Goal: Task Accomplishment & Management: Manage account settings

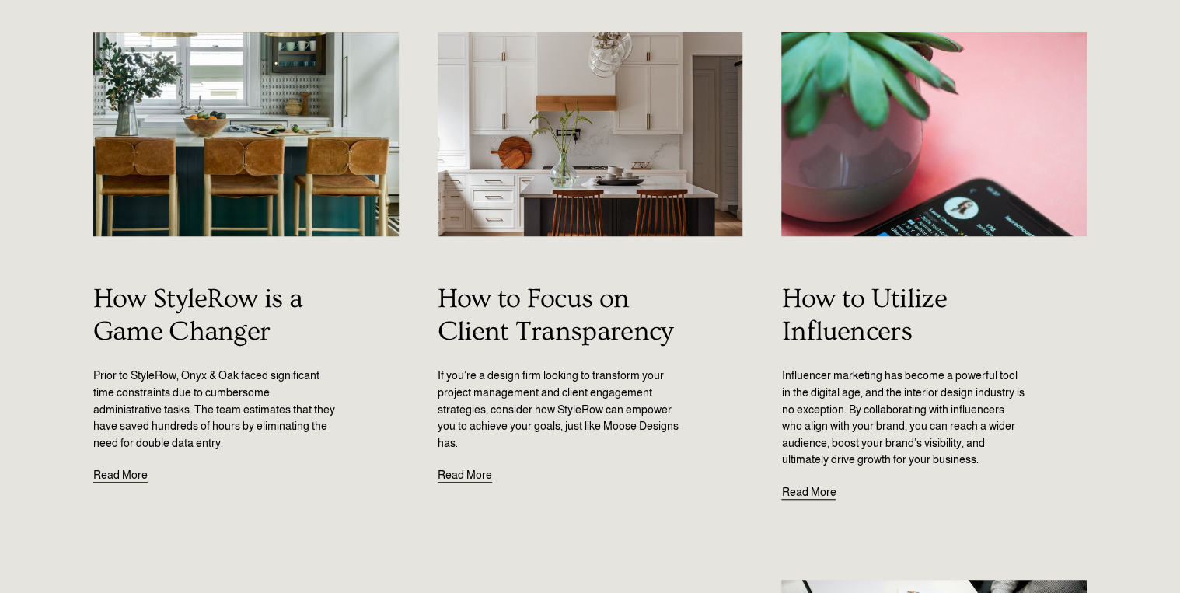
scroll to position [249, 0]
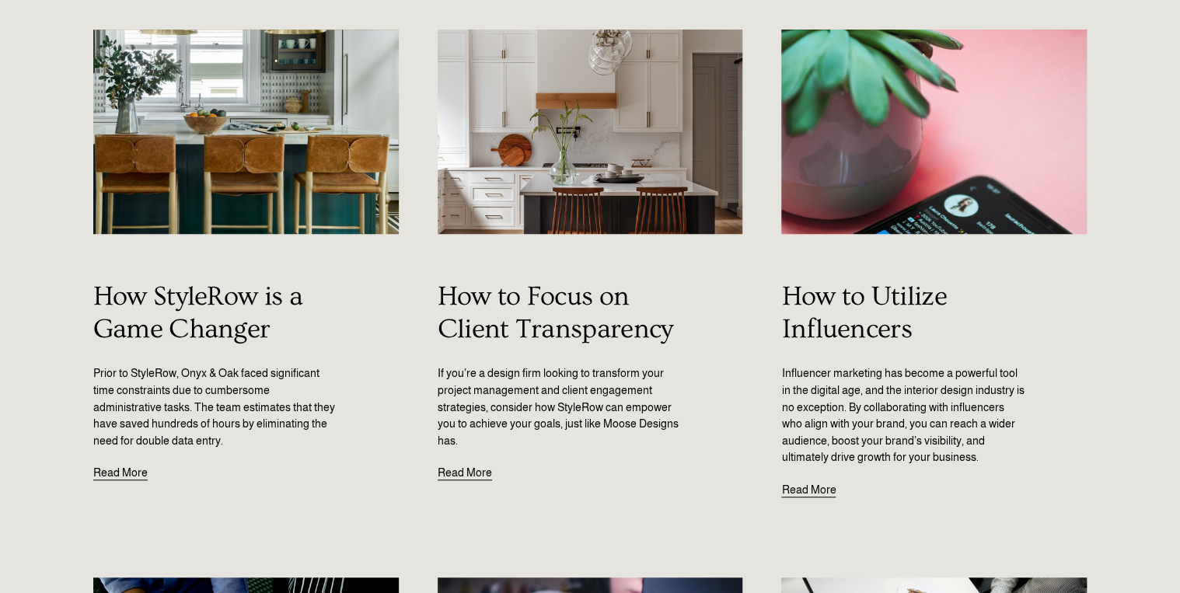
click at [799, 488] on link "Read More" at bounding box center [808, 482] width 54 height 33
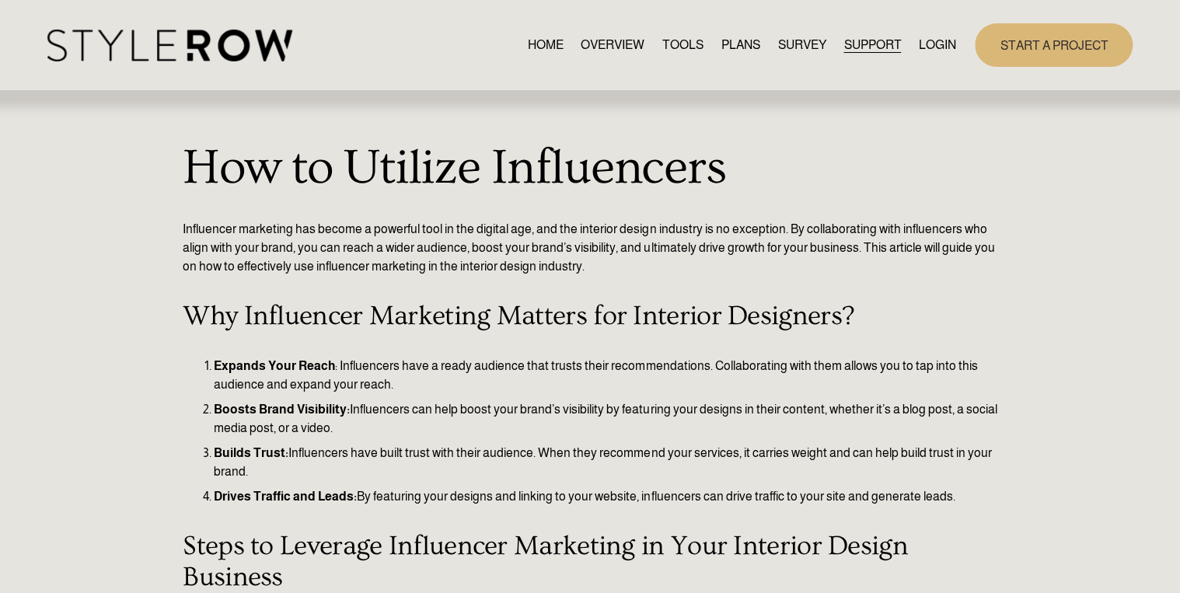
click at [1023, 44] on link "START A PROJECT" at bounding box center [1054, 44] width 158 height 43
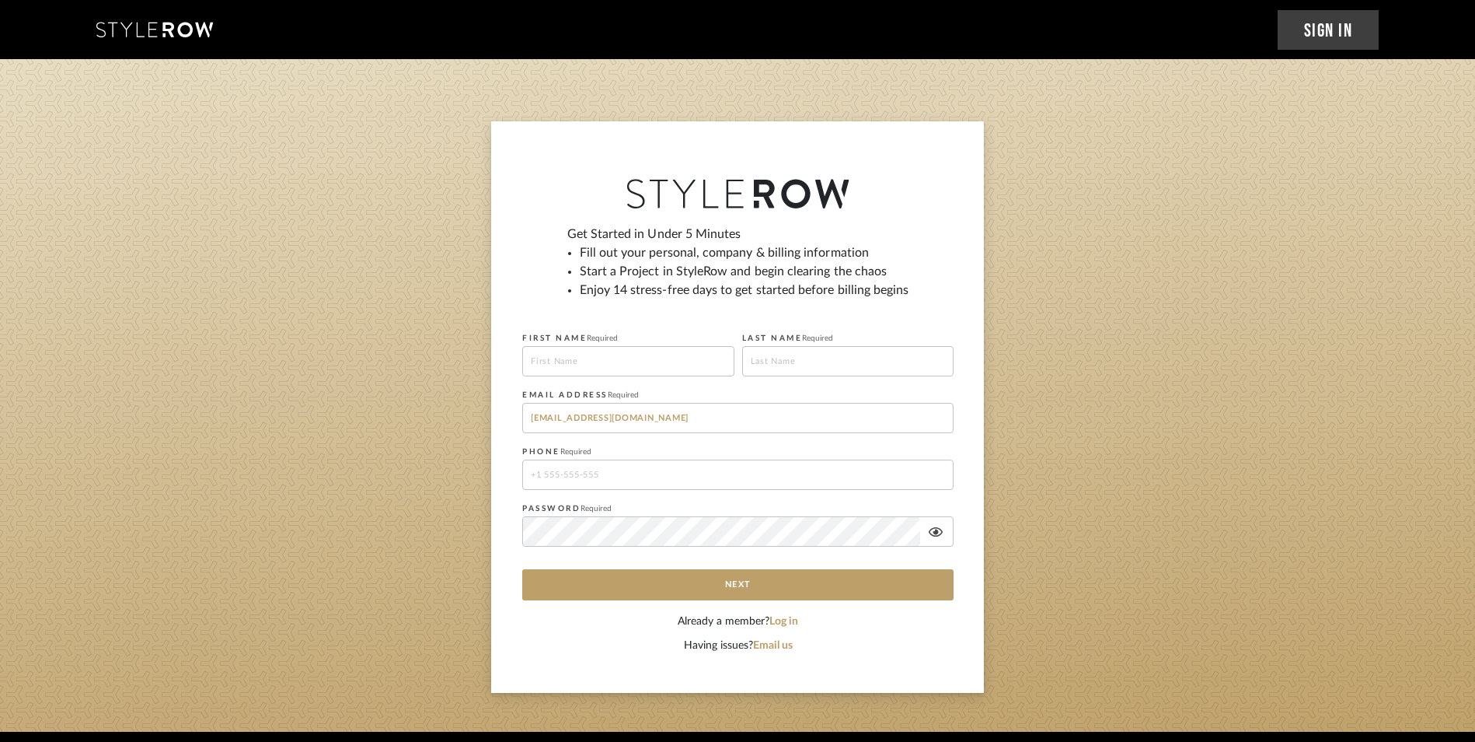
click at [630, 365] on input at bounding box center [628, 361] width 212 height 30
click at [651, 361] on input at bounding box center [628, 361] width 212 height 30
type input "Jana"
type input "Hildre"
type input "13107299369"
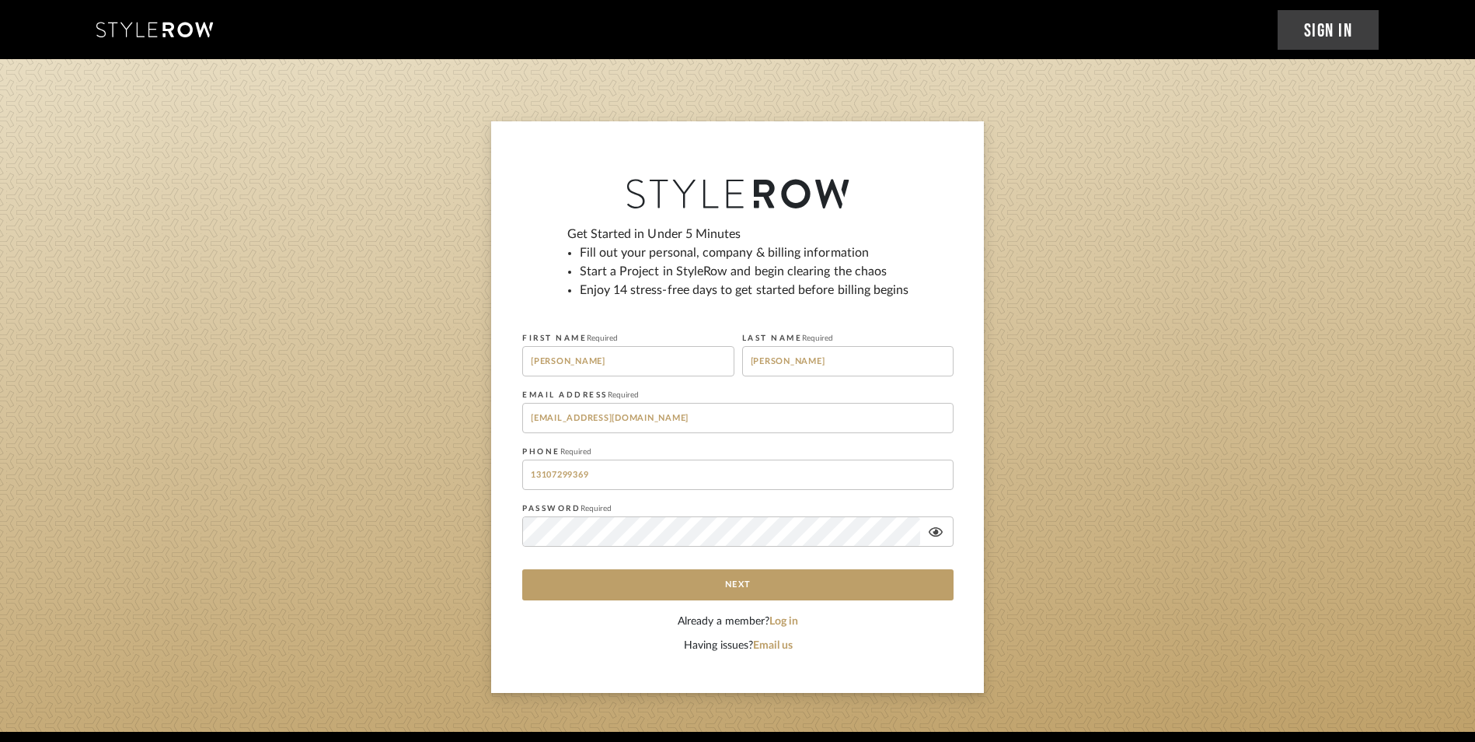
click at [570, 417] on input "ADMIN@BOWERBIRD-INTERIORS.COM" at bounding box center [737, 418] width 431 height 30
click at [564, 419] on input "ADMIN@BOWERBIRD-INTERIORS.COM" at bounding box center [737, 418] width 431 height 30
drag, startPoint x: 564, startPoint y: 419, endPoint x: 485, endPoint y: 423, distance: 78.6
click at [485, 423] on sign-up "Get Started in Under 5 Minutes Fill out your personal, company & billing inform…" at bounding box center [737, 406] width 1475 height 571
type input "jana@BOWERBIRD-INTERIORS.COM"
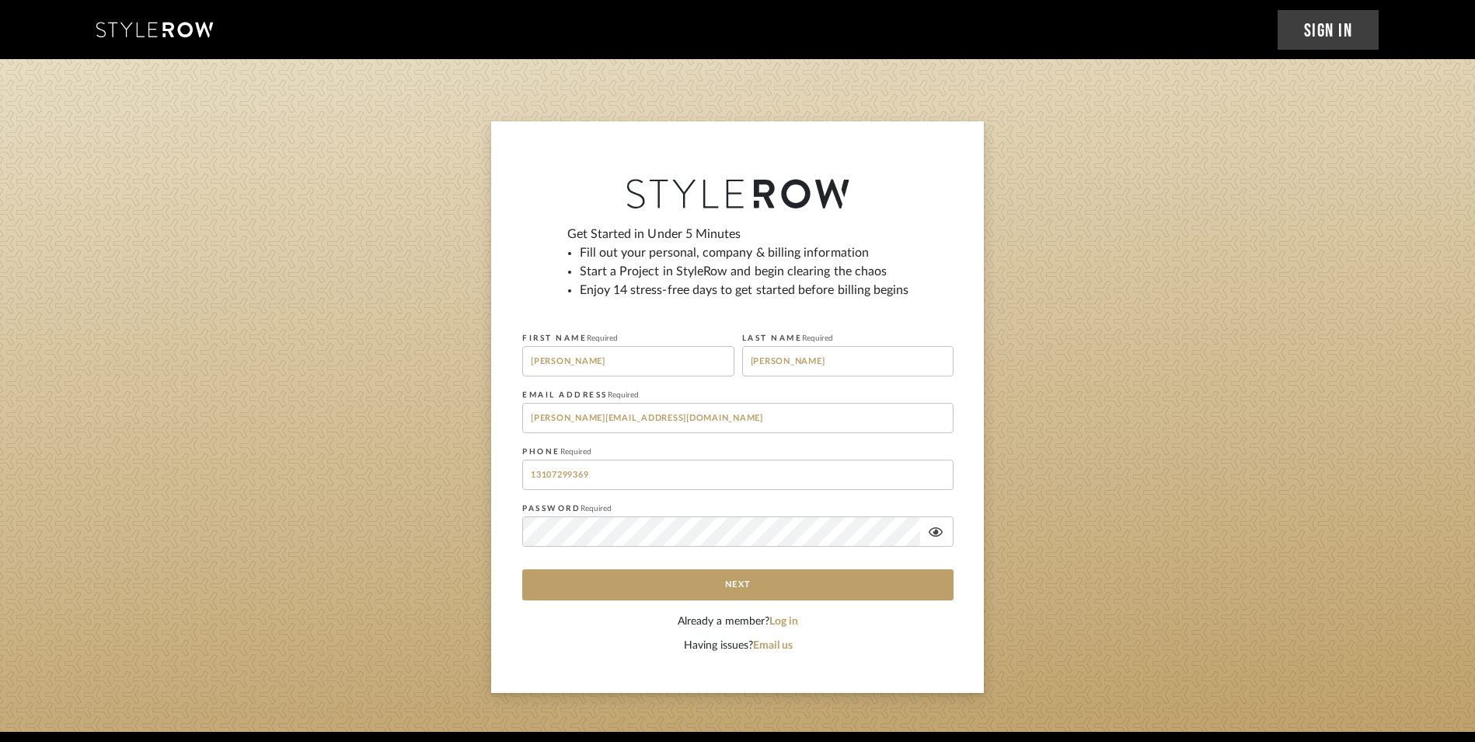
click at [548, 416] on input "jana@BOWERBIRD-INTERIORS.COM" at bounding box center [737, 418] width 431 height 30
drag, startPoint x: 548, startPoint y: 416, endPoint x: 514, endPoint y: 413, distance: 34.3
click at [514, 413] on div "Get Started in Under 5 Minutes Fill out your personal, company & billing inform…" at bounding box center [737, 406] width 493 height 571
drag, startPoint x: 1201, startPoint y: 225, endPoint x: 1338, endPoint y: 15, distance: 250.5
click at [1211, 215] on sign-up "Get Started in Under 5 Minutes Fill out your personal, company & billing inform…" at bounding box center [737, 406] width 1475 height 571
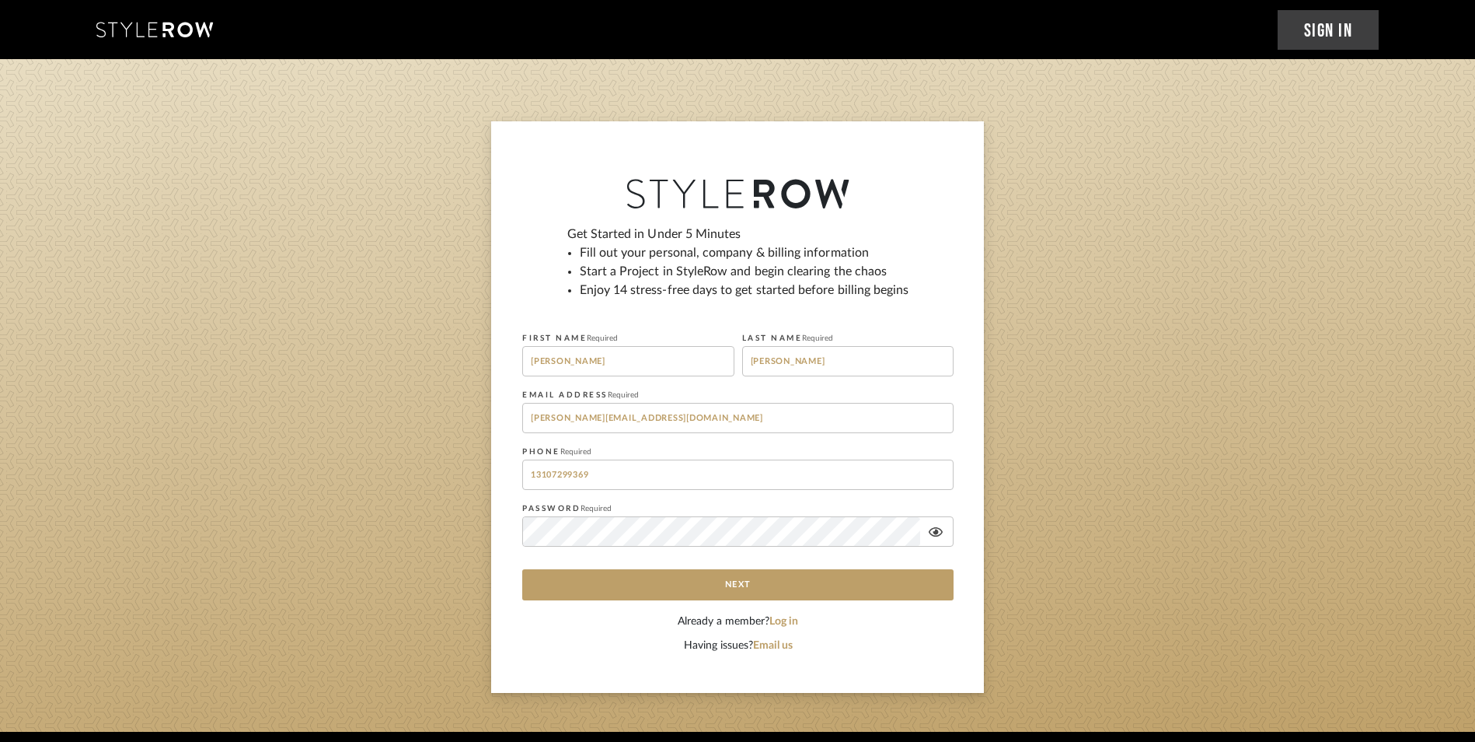
click at [1311, 27] on link "Sign In" at bounding box center [1329, 30] width 102 height 40
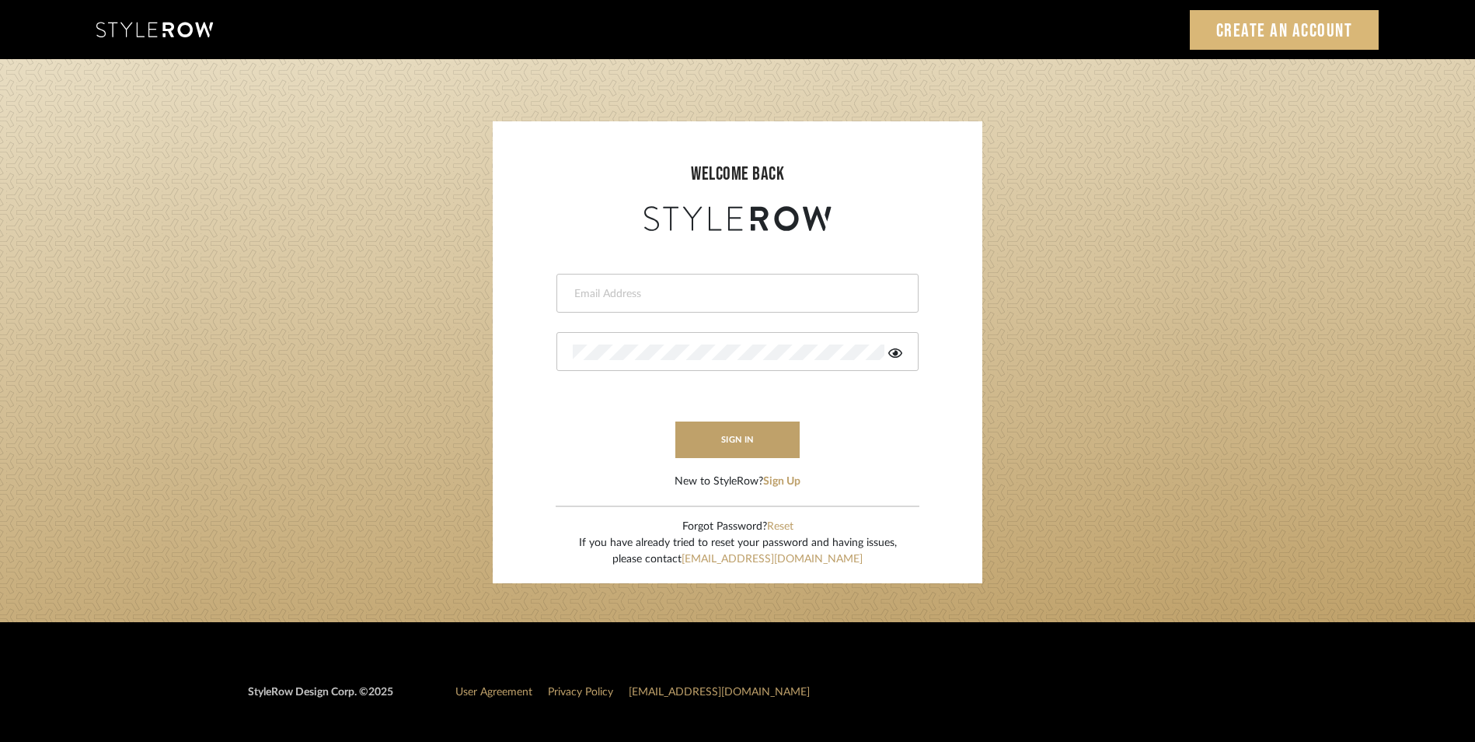
type input "ADMIN@BOWERBIRD-INTERIORS.COM"
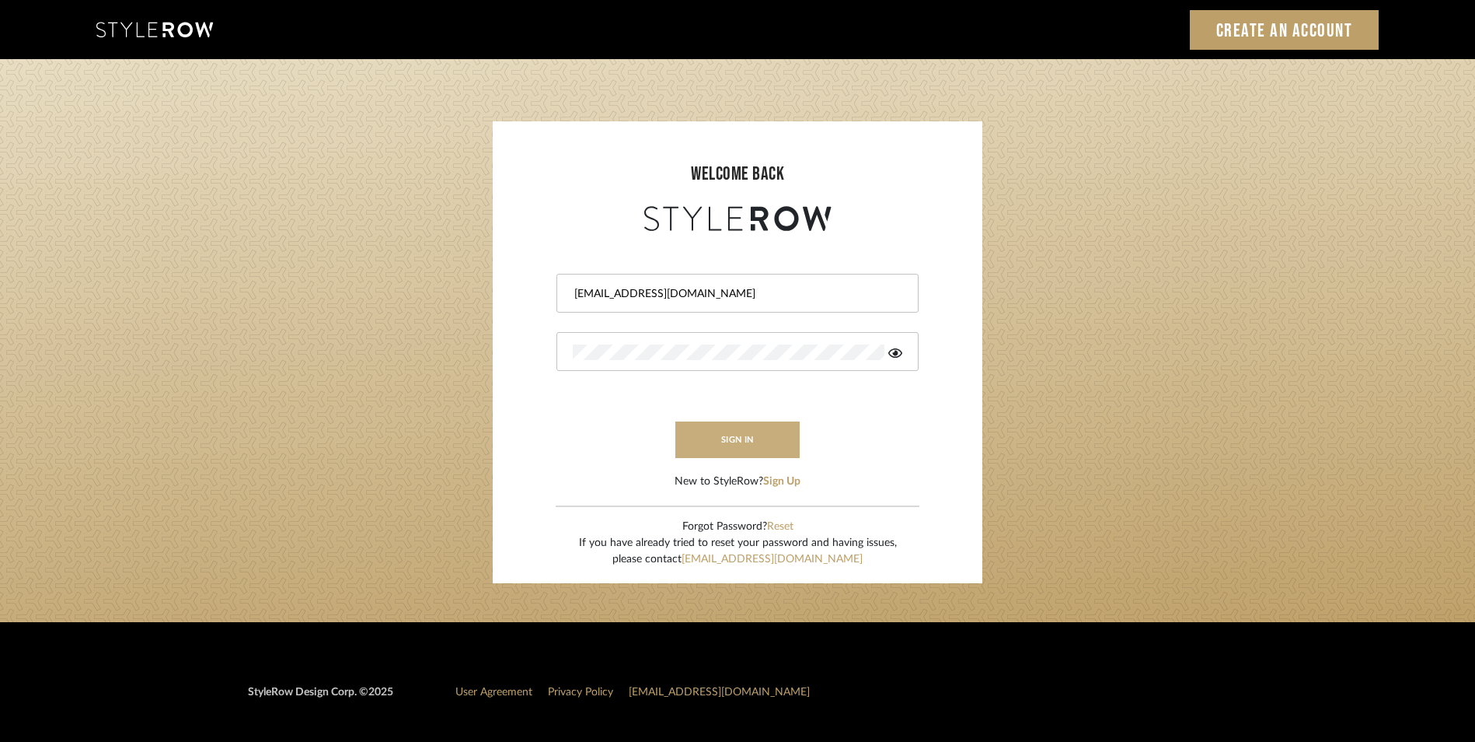
click at [749, 437] on button "sign in" at bounding box center [738, 439] width 124 height 37
click at [898, 353] on icon at bounding box center [896, 352] width 14 height 9
click at [721, 442] on button "sign in" at bounding box center [738, 439] width 124 height 37
click at [783, 523] on button "Reset" at bounding box center [780, 527] width 26 height 16
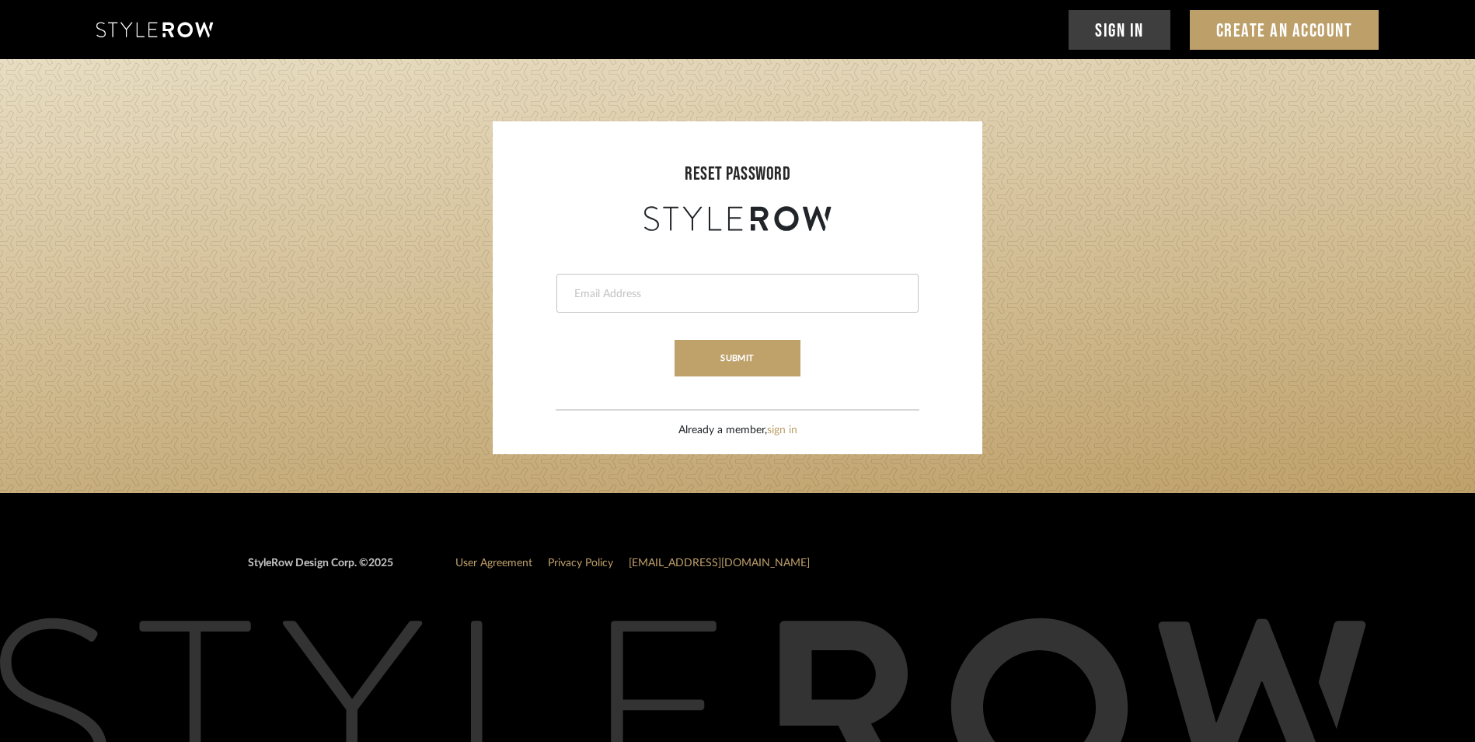
click at [686, 294] on input "email" at bounding box center [736, 294] width 326 height 16
type input "admin@bowerbird-interiors.com"
click at [724, 351] on button "submit" at bounding box center [737, 358] width 125 height 37
